Goal: Information Seeking & Learning: Learn about a topic

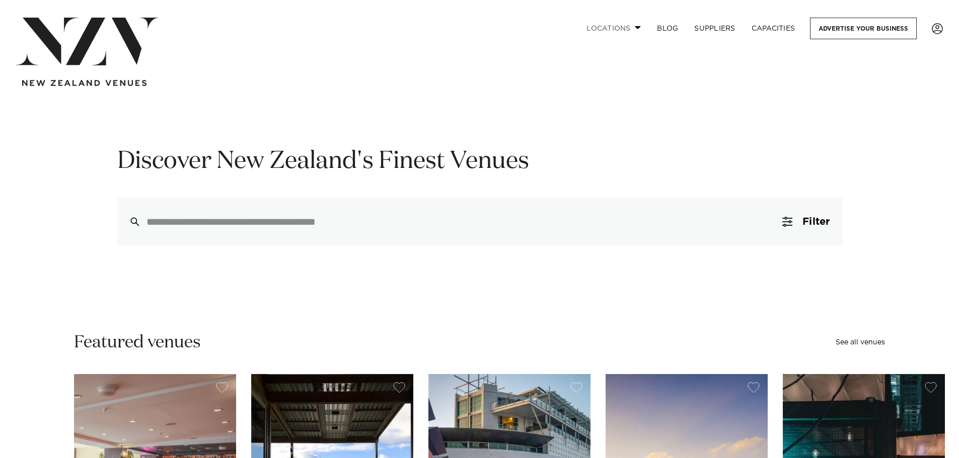
click at [619, 29] on link "Locations" at bounding box center [613, 29] width 70 height 22
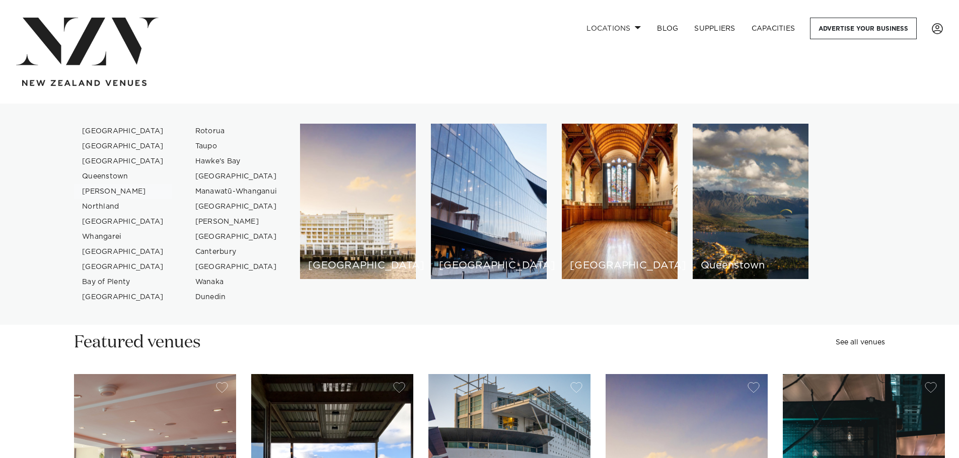
click at [104, 188] on link "[PERSON_NAME]" at bounding box center [123, 191] width 98 height 15
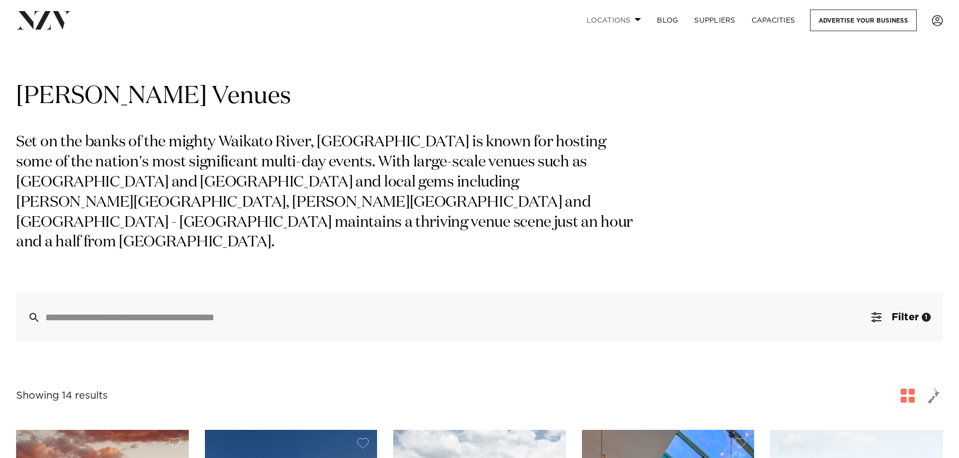
click at [635, 19] on span at bounding box center [638, 20] width 7 height 4
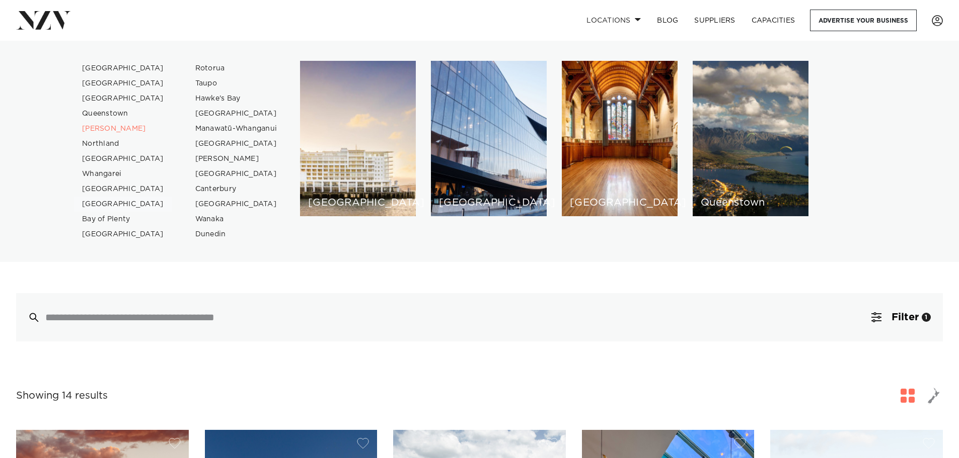
click at [96, 204] on link "[GEOGRAPHIC_DATA]" at bounding box center [123, 204] width 98 height 15
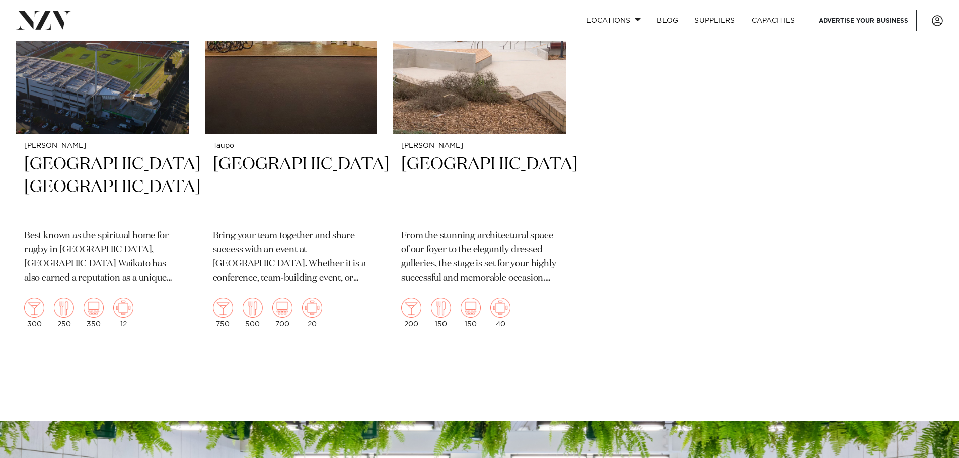
scroll to position [1900, 0]
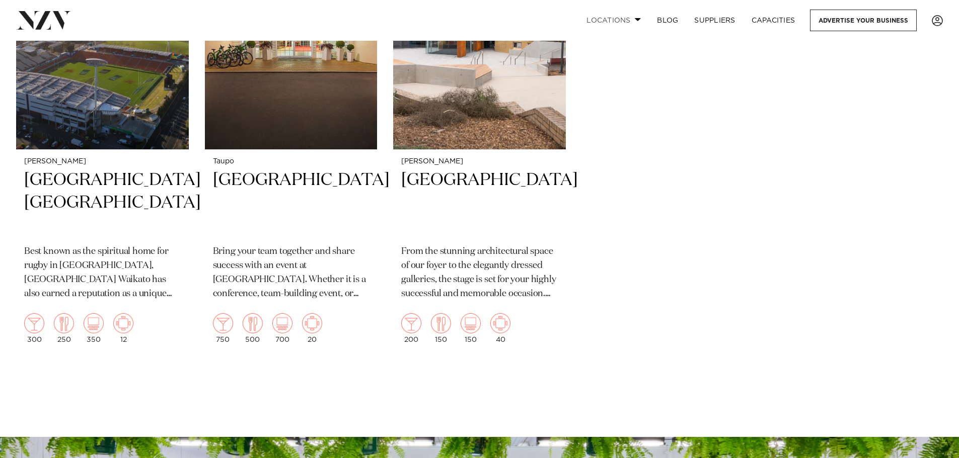
click at [615, 21] on link "Locations" at bounding box center [613, 21] width 70 height 22
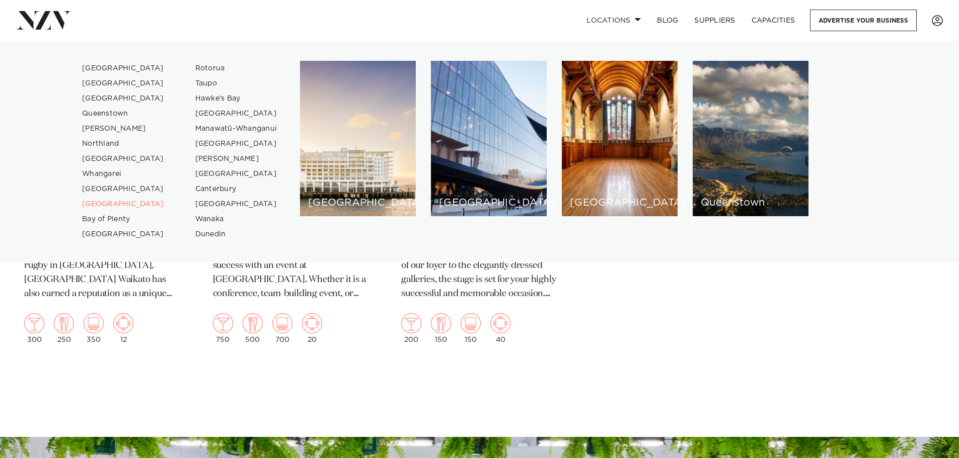
click at [115, 219] on link "Bay of Plenty" at bounding box center [123, 219] width 98 height 15
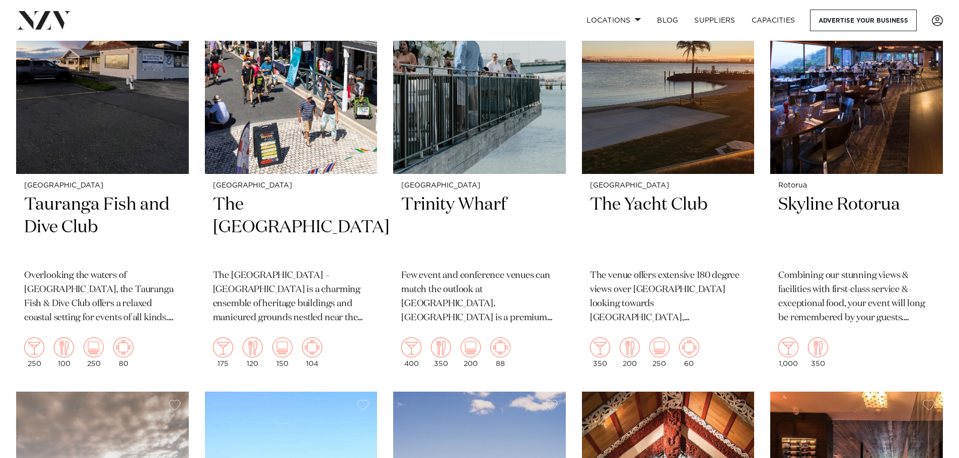
scroll to position [956, 0]
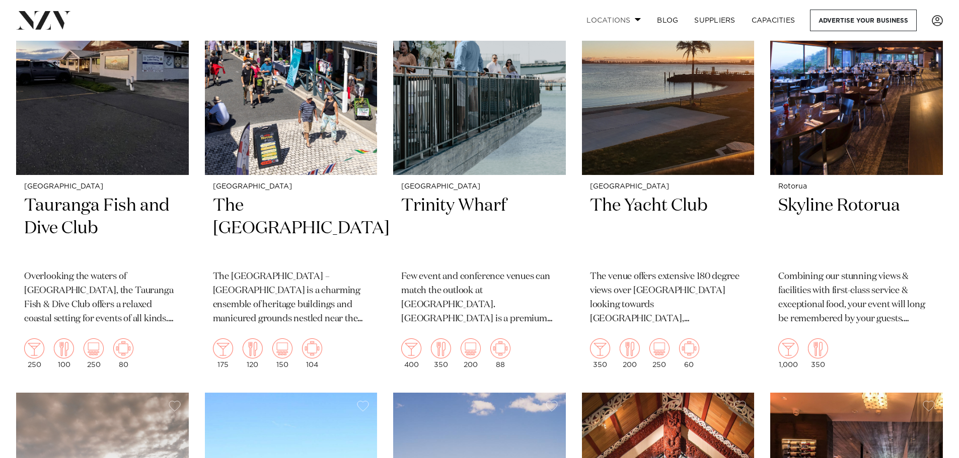
click at [608, 20] on link "Locations" at bounding box center [613, 21] width 70 height 22
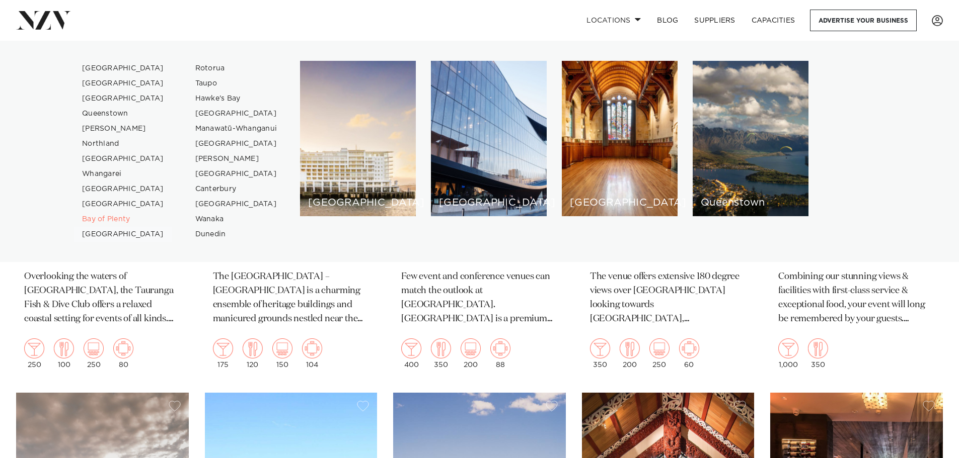
click at [98, 232] on link "[GEOGRAPHIC_DATA]" at bounding box center [123, 234] width 98 height 15
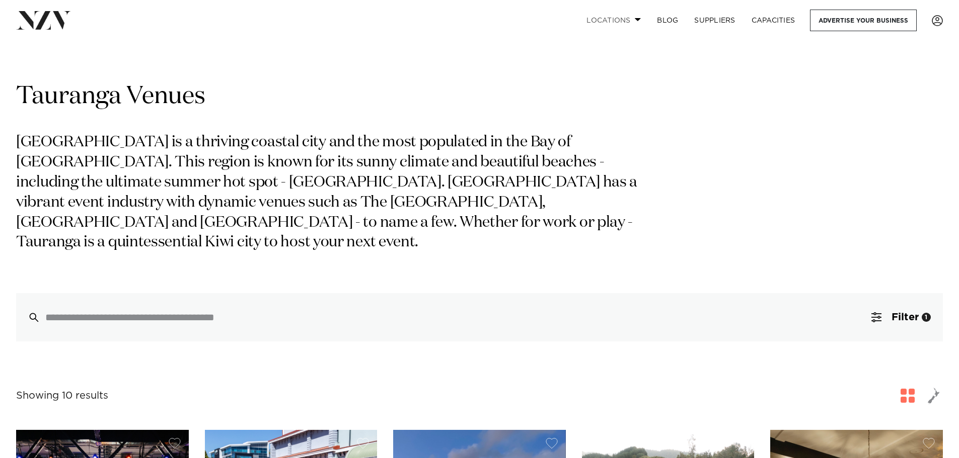
click at [621, 21] on link "Locations" at bounding box center [613, 21] width 70 height 22
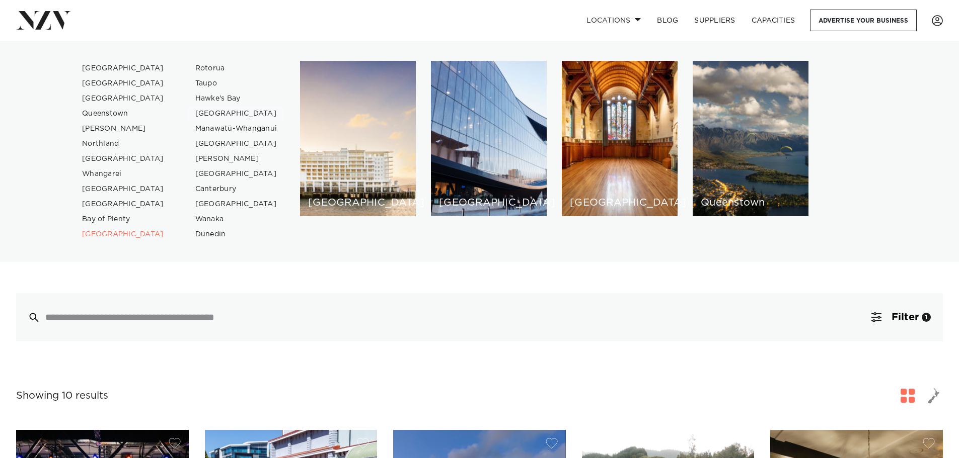
click at [205, 114] on link "[GEOGRAPHIC_DATA]" at bounding box center [236, 113] width 98 height 15
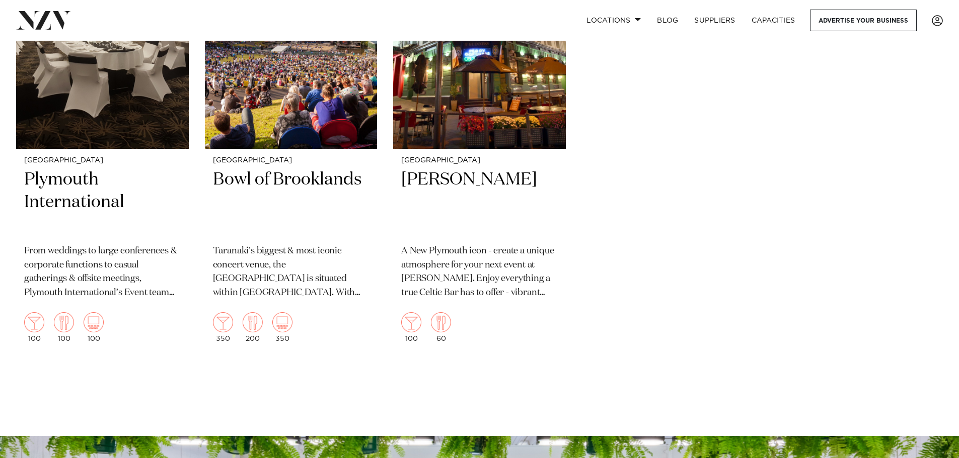
scroll to position [956, 0]
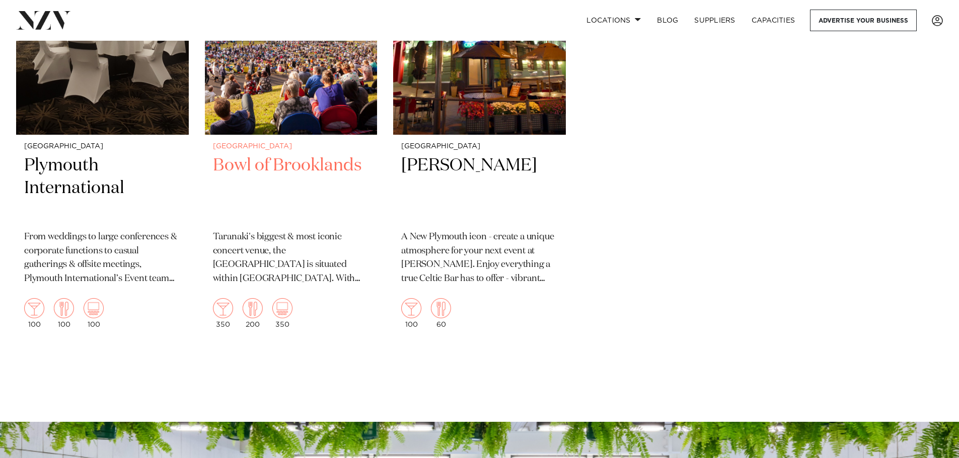
click at [285, 253] on p "Taranaki's biggest & most iconic concert venue, the [GEOGRAPHIC_DATA] is situat…" at bounding box center [291, 258] width 156 height 56
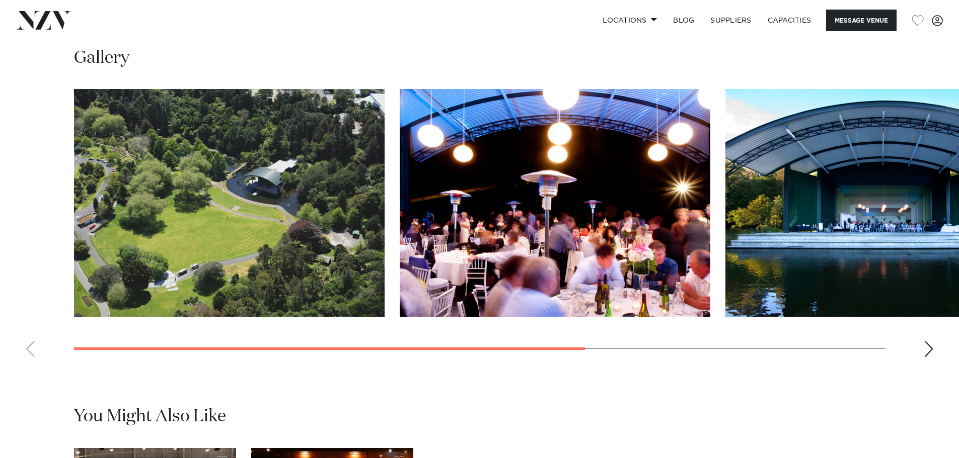
scroll to position [805, 0]
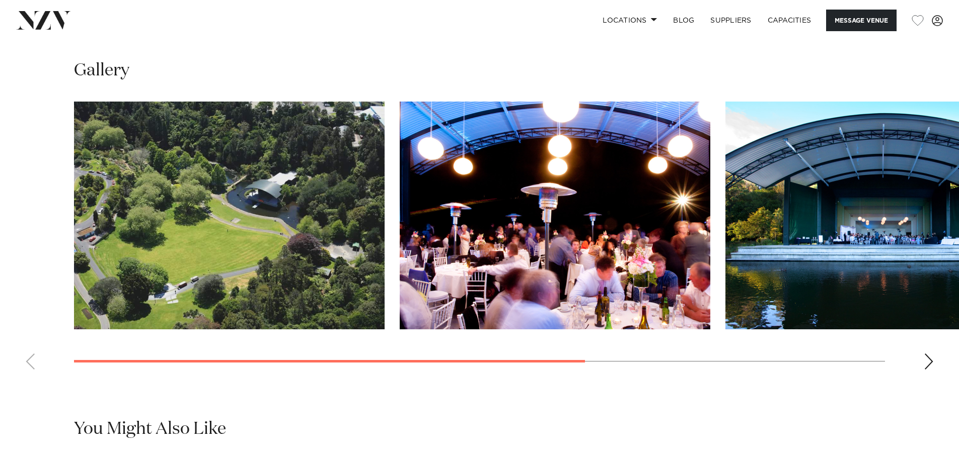
click at [930, 361] on div "Next slide" at bounding box center [928, 362] width 10 height 16
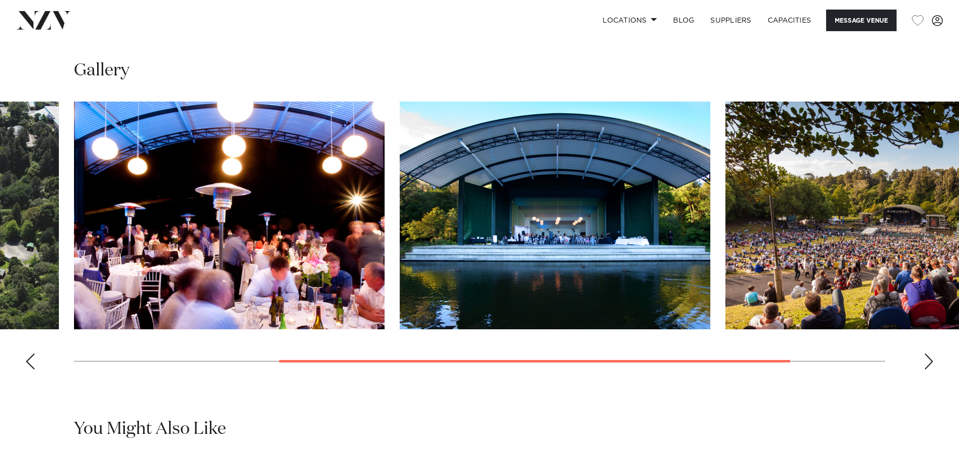
click at [930, 361] on div "Next slide" at bounding box center [928, 362] width 10 height 16
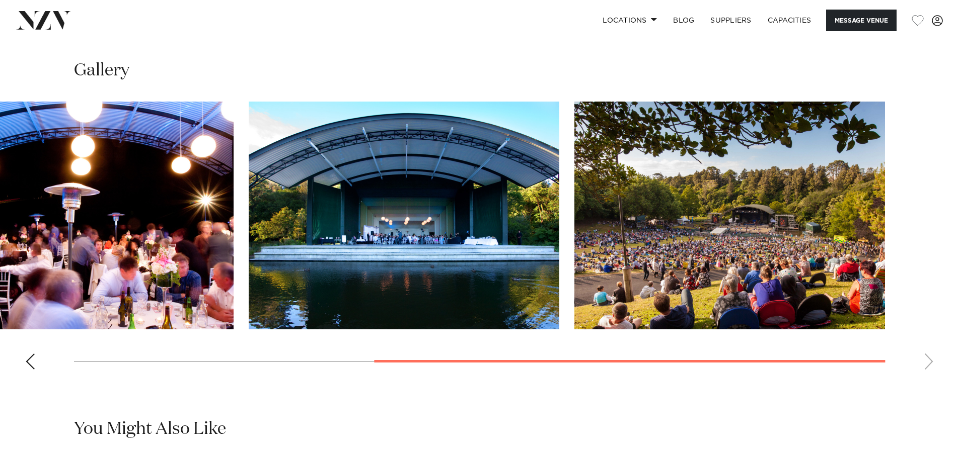
click at [930, 361] on swiper-container at bounding box center [479, 240] width 959 height 276
click at [475, 239] on img "3 / 4" at bounding box center [404, 216] width 310 height 228
click at [633, 21] on link "Locations" at bounding box center [629, 21] width 70 height 22
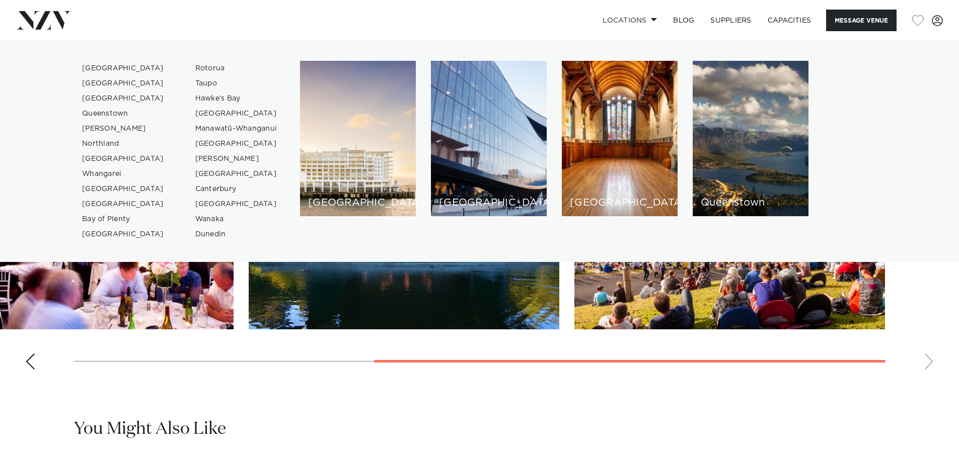
click at [99, 144] on link "Northland" at bounding box center [123, 143] width 98 height 15
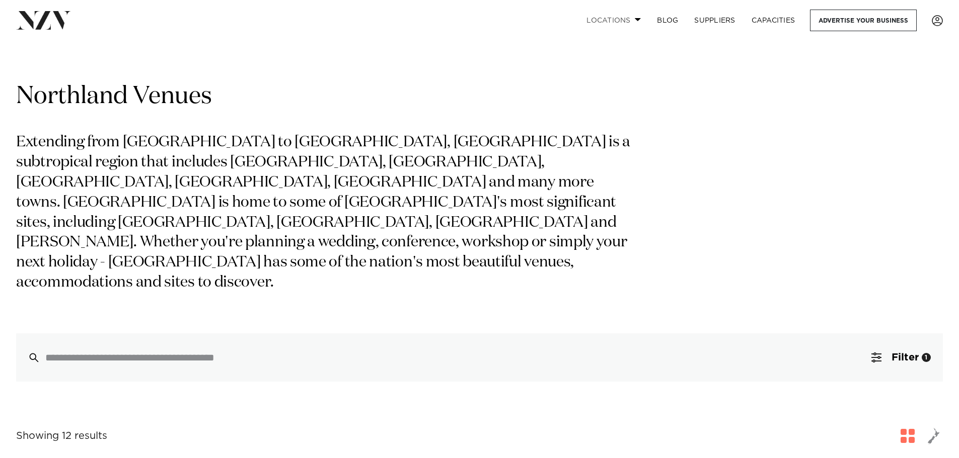
click at [602, 19] on link "Locations" at bounding box center [613, 21] width 70 height 22
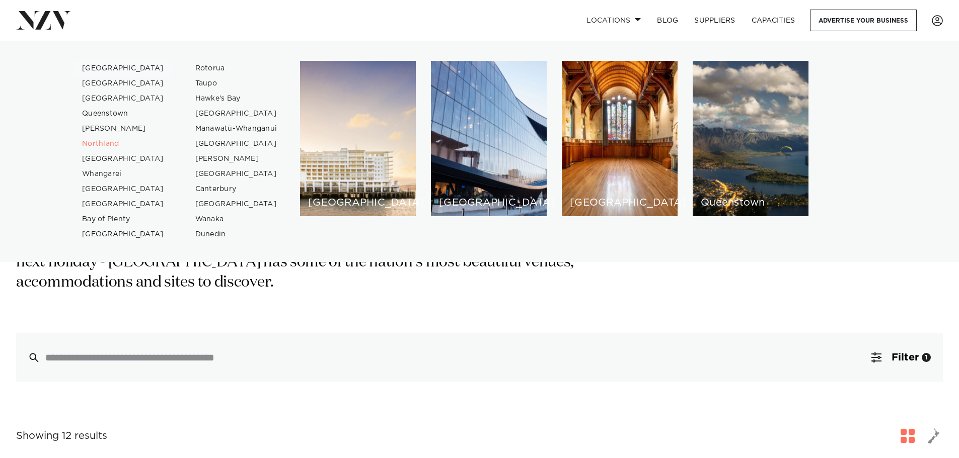
click at [109, 68] on link "[GEOGRAPHIC_DATA]" at bounding box center [123, 68] width 98 height 15
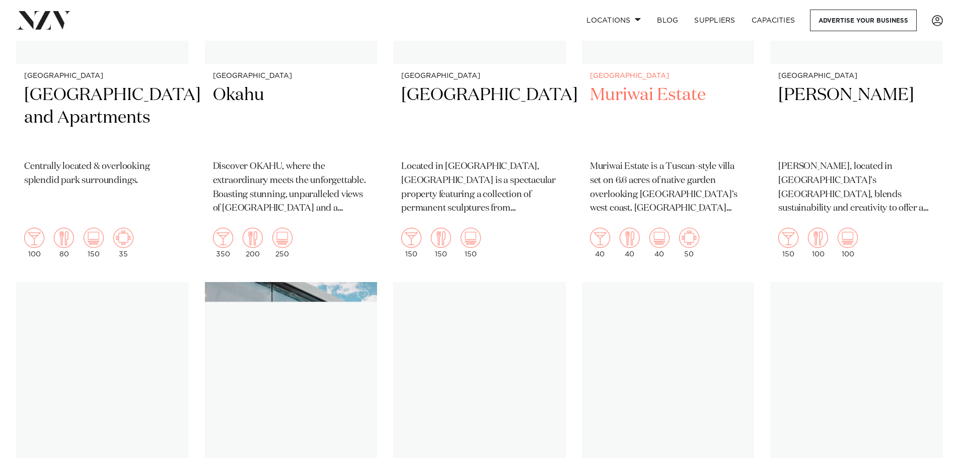
scroll to position [10064, 0]
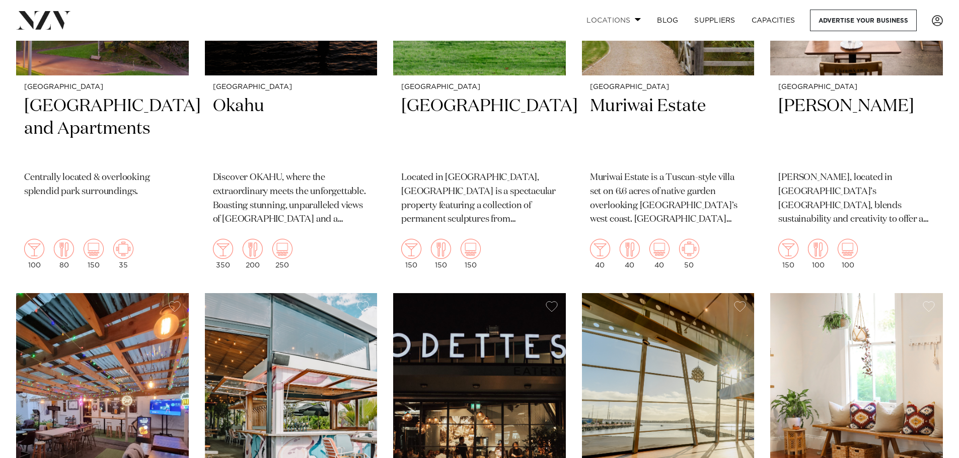
click at [609, 21] on link "Locations" at bounding box center [613, 21] width 70 height 22
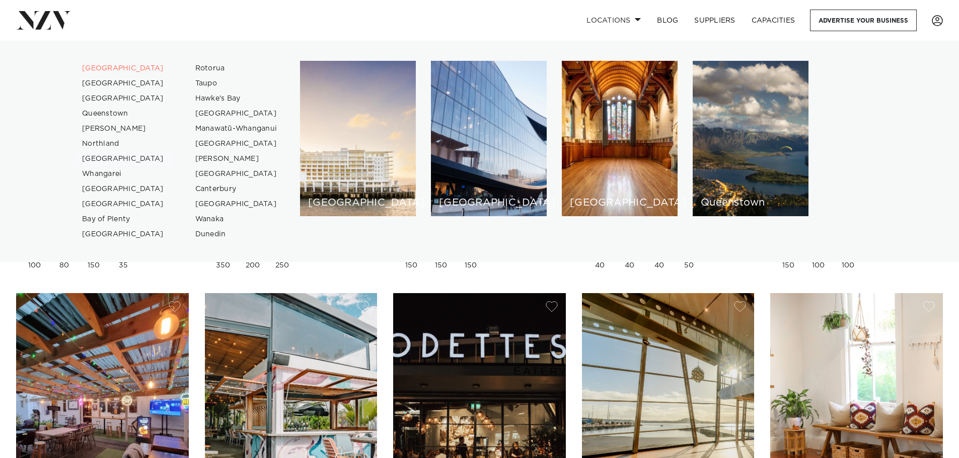
click at [116, 162] on link "[GEOGRAPHIC_DATA]" at bounding box center [123, 158] width 98 height 15
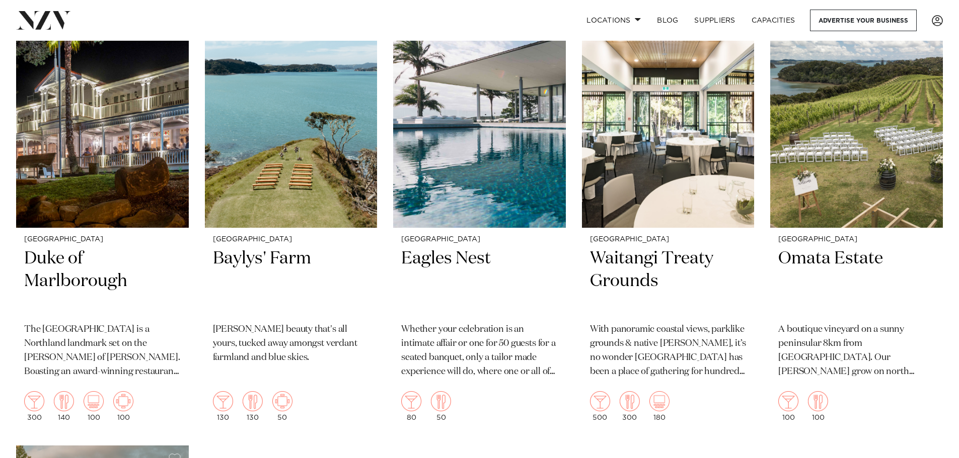
scroll to position [503, 0]
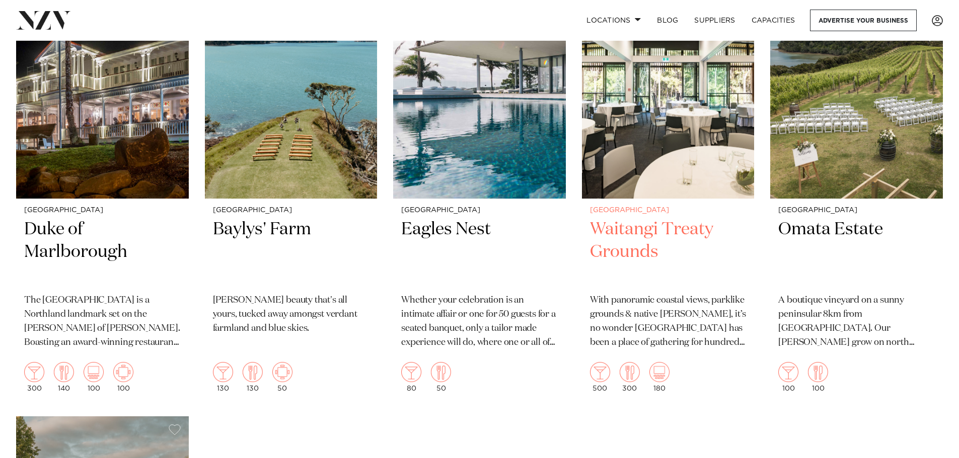
click at [648, 218] on h2 "Waitangi Treaty Grounds" at bounding box center [668, 252] width 156 height 68
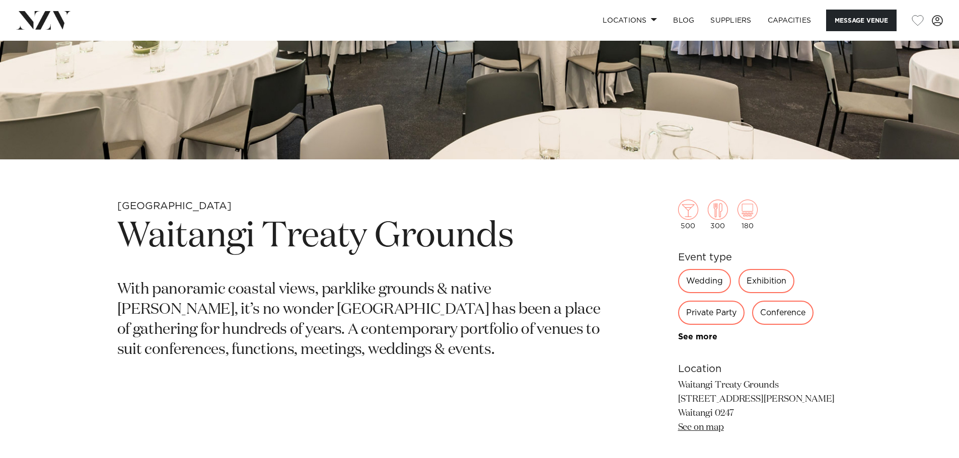
scroll to position [352, 0]
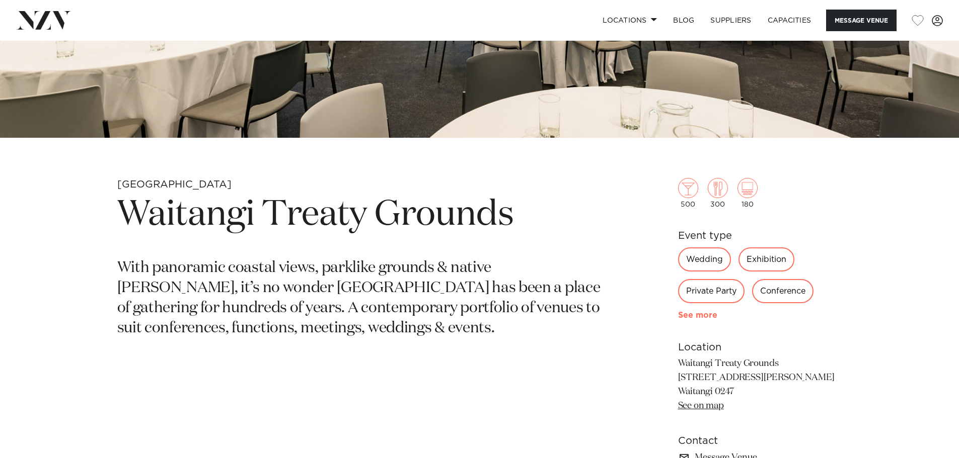
click at [698, 314] on link "See more" at bounding box center [717, 315] width 79 height 8
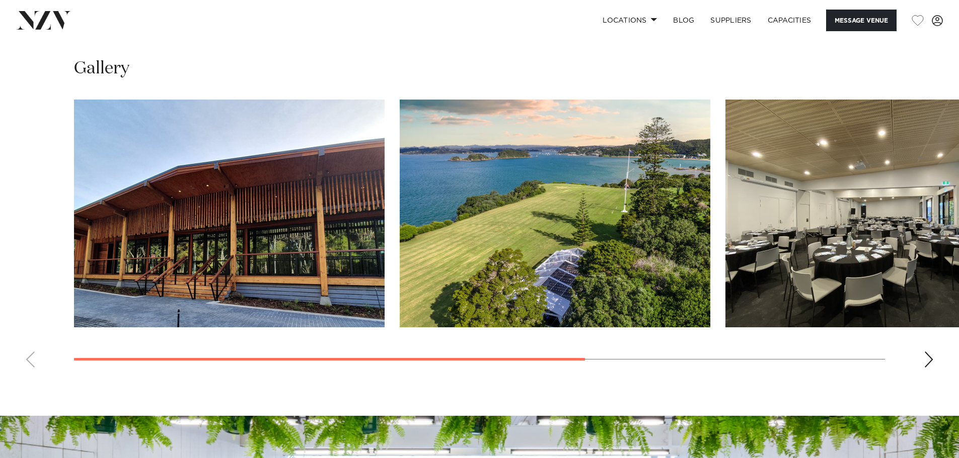
scroll to position [956, 0]
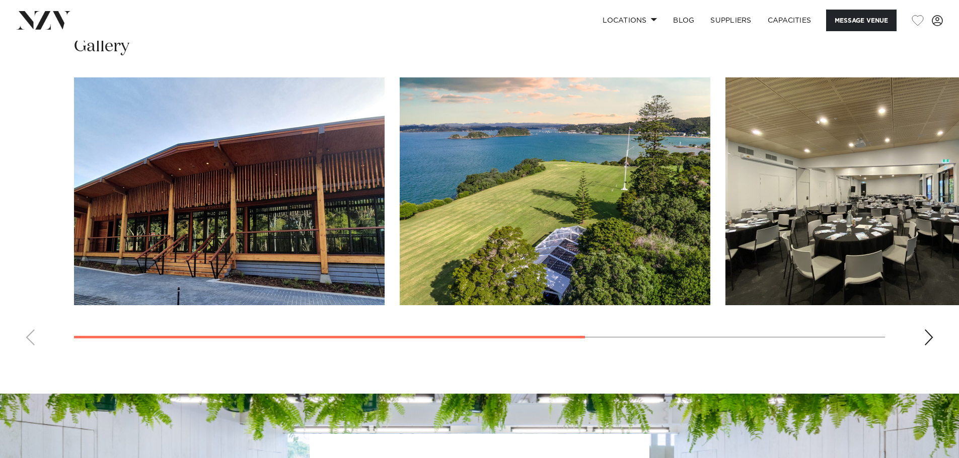
click at [928, 336] on div "Next slide" at bounding box center [928, 338] width 10 height 16
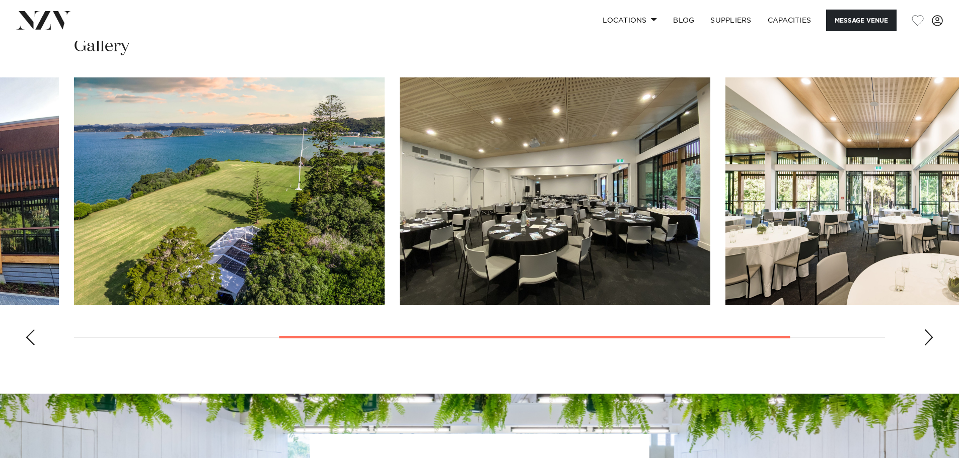
click at [928, 336] on div "Next slide" at bounding box center [928, 338] width 10 height 16
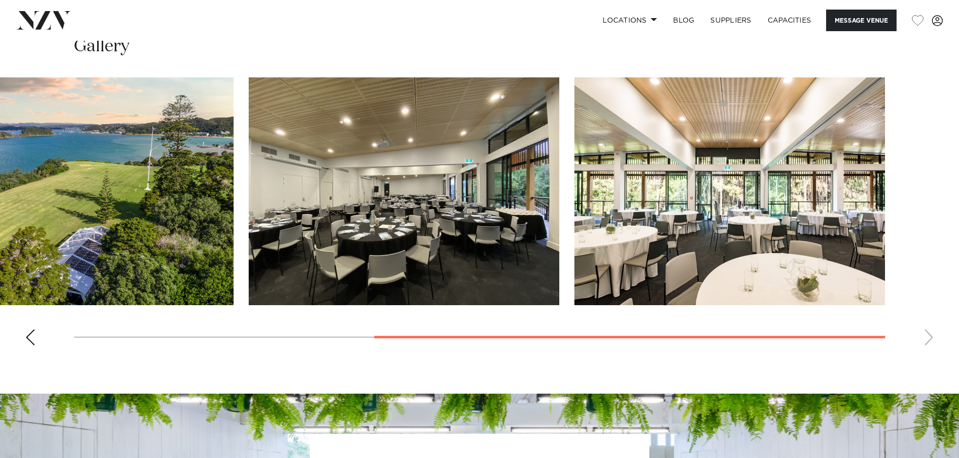
click at [928, 336] on swiper-container at bounding box center [479, 215] width 959 height 276
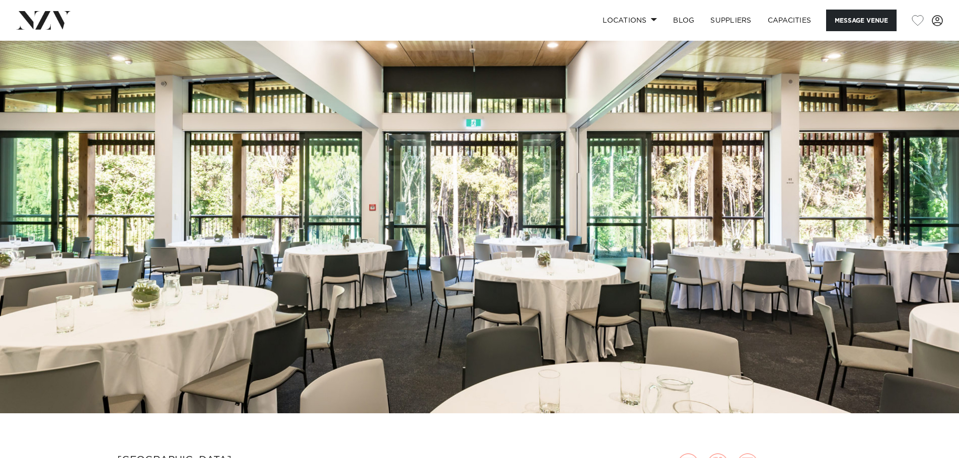
scroll to position [0, 0]
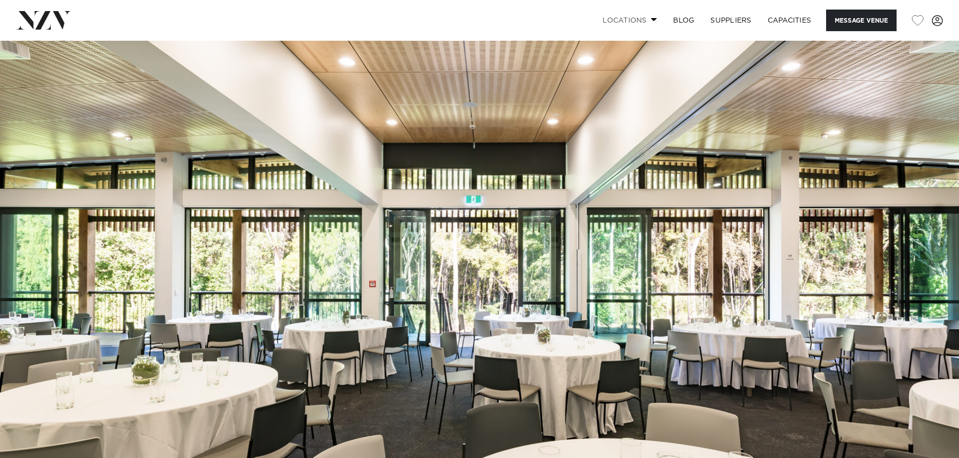
click at [624, 20] on link "Locations" at bounding box center [629, 21] width 70 height 22
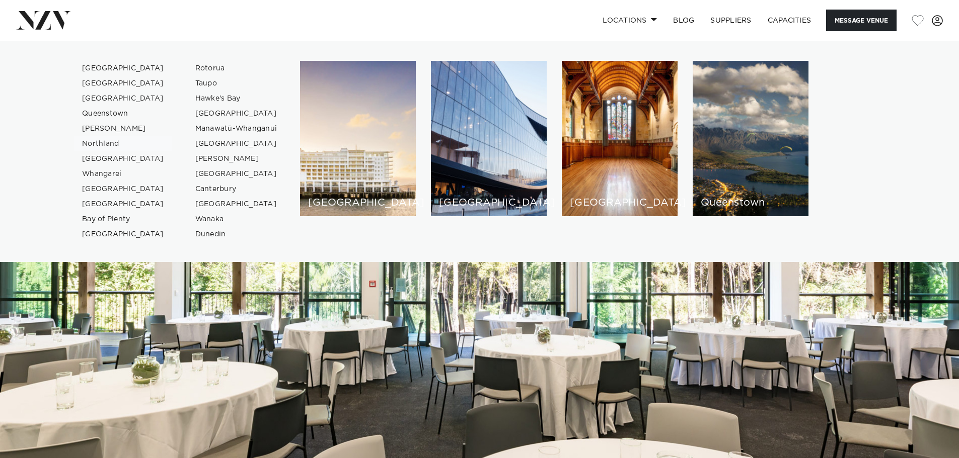
click at [102, 142] on link "Northland" at bounding box center [123, 143] width 98 height 15
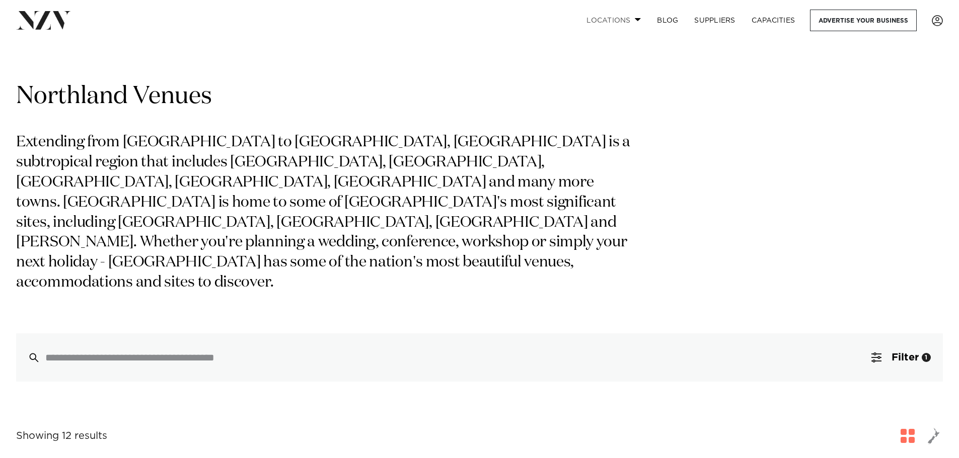
click at [618, 21] on link "Locations" at bounding box center [613, 21] width 70 height 22
